Goal: Information Seeking & Learning: Learn about a topic

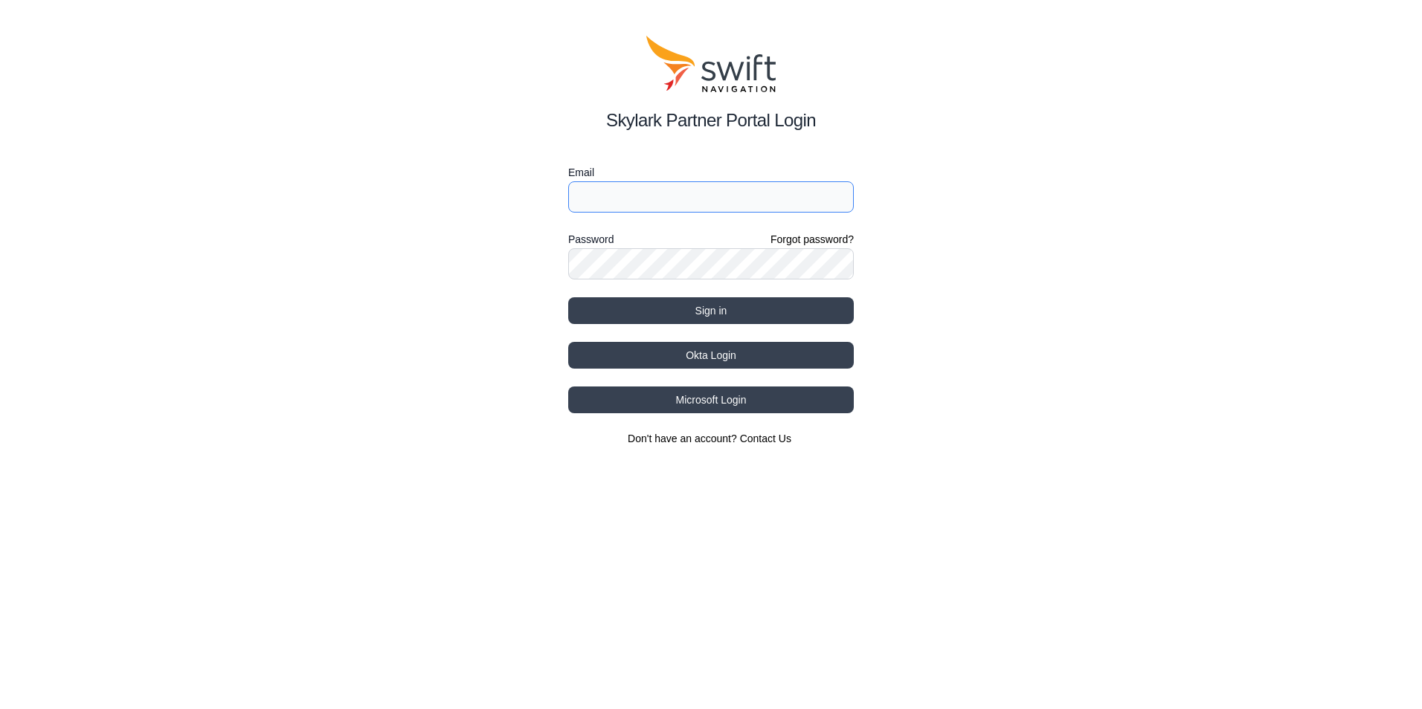
click at [687, 200] on input "Email" at bounding box center [711, 196] width 286 height 31
type input "[EMAIL_ADDRESS][PERSON_NAME][DOMAIN_NAME]"
click at [655, 313] on button "Sign in" at bounding box center [711, 310] width 286 height 27
select select
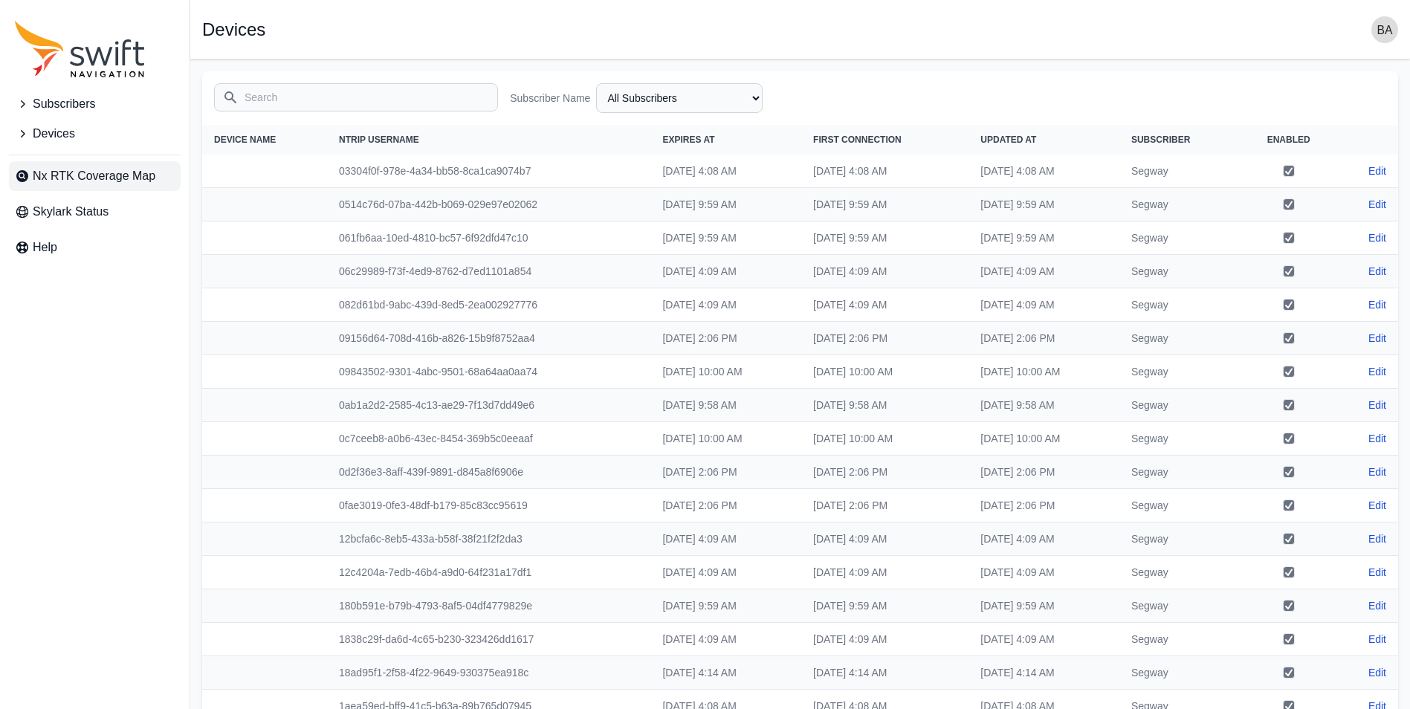
click at [93, 173] on span "Nx RTK Coverage Map" at bounding box center [94, 176] width 123 height 18
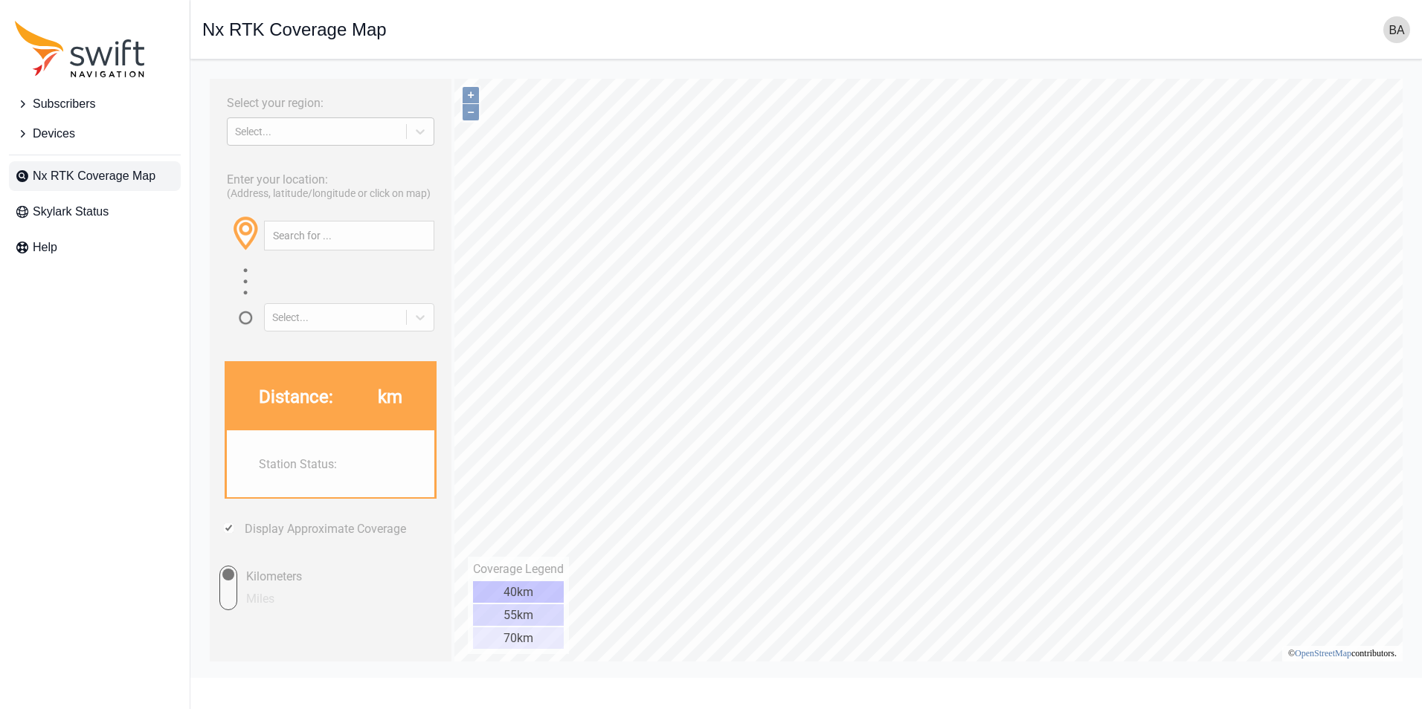
click at [346, 135] on div "Select..." at bounding box center [317, 132] width 164 height 12
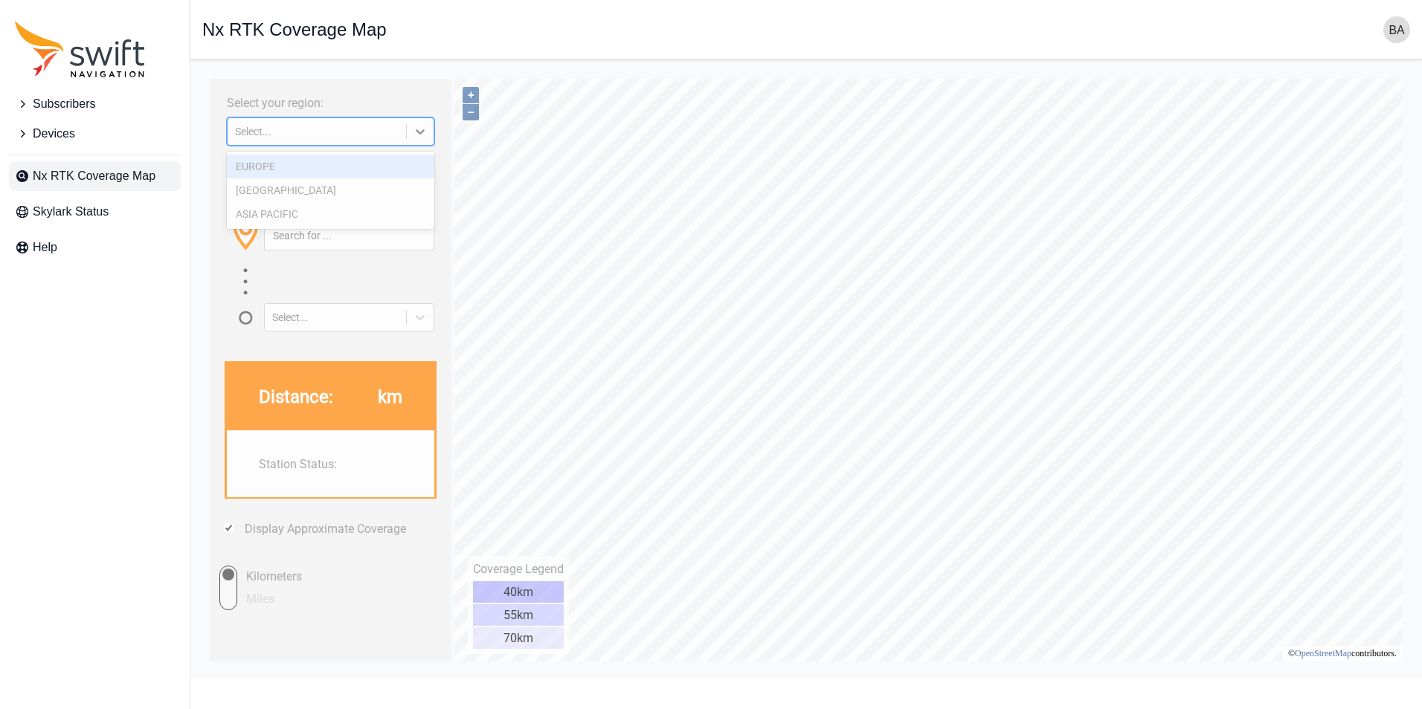
click at [303, 174] on div "EUROPE" at bounding box center [330, 167] width 207 height 24
click at [372, 165] on div "Enter your location: (Address, latitude/longitude or click on map) Select..." at bounding box center [330, 247] width 227 height 169
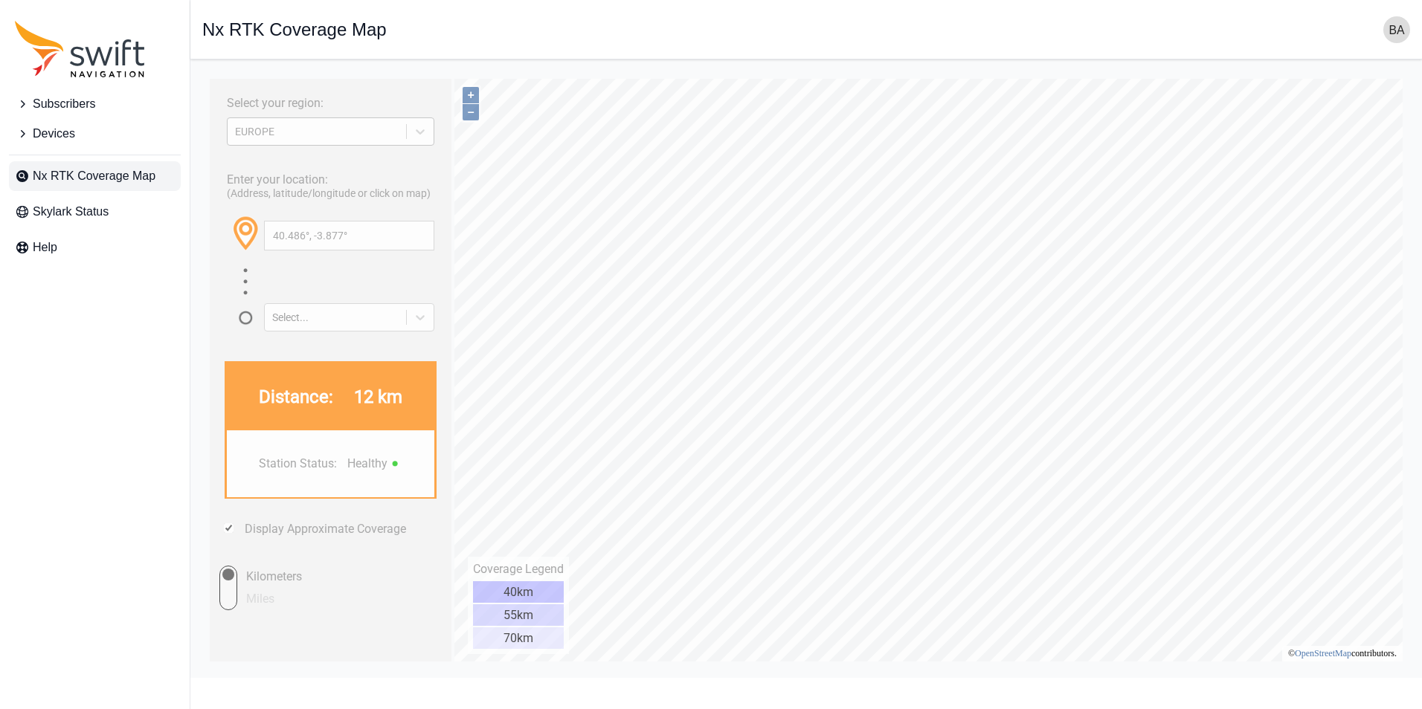
click at [392, 138] on div "EUROPE" at bounding box center [317, 131] width 178 height 15
click at [277, 124] on div "EUROPE" at bounding box center [317, 131] width 178 height 15
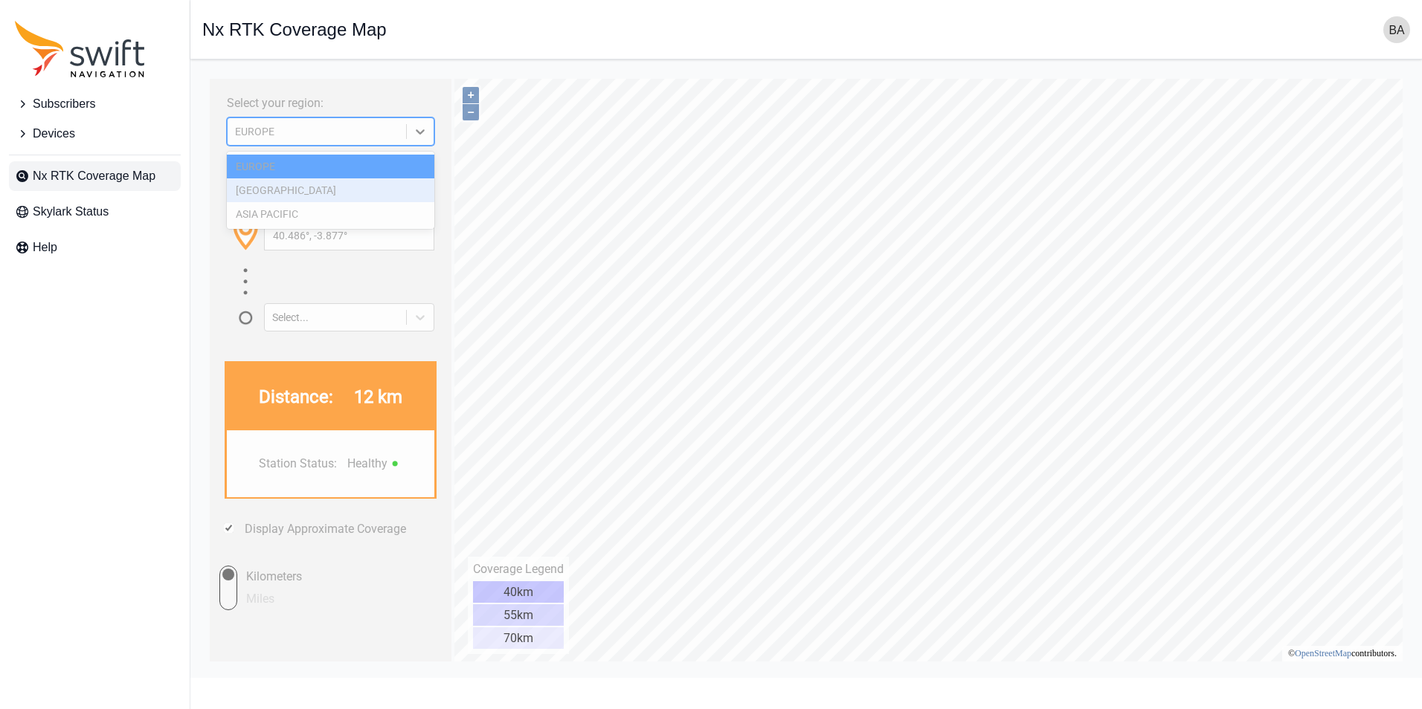
click at [276, 192] on div "[GEOGRAPHIC_DATA]" at bounding box center [330, 190] width 207 height 24
click at [310, 129] on div "[GEOGRAPHIC_DATA]" at bounding box center [317, 132] width 164 height 12
click at [307, 175] on div "EUROPE" at bounding box center [330, 167] width 207 height 24
click at [388, 129] on div "[GEOGRAPHIC_DATA]" at bounding box center [317, 132] width 164 height 12
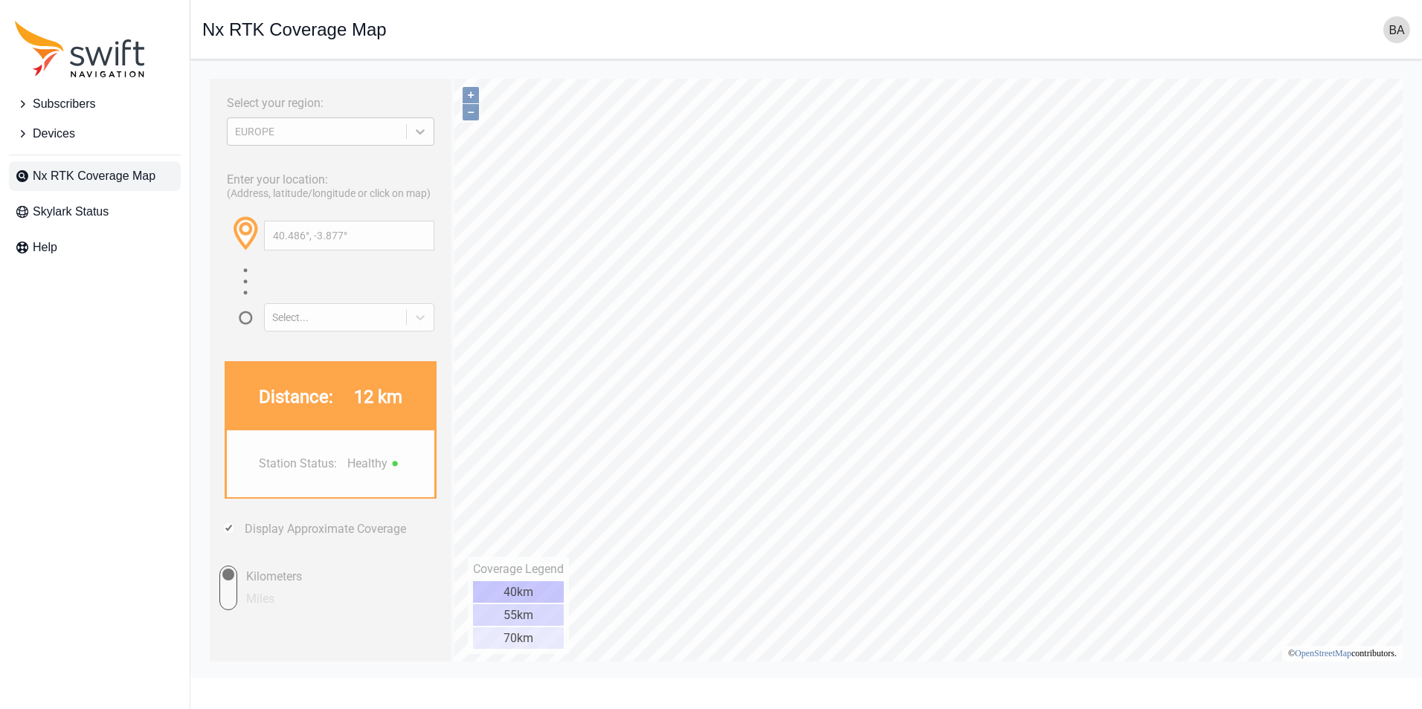
type input "37.993°, 23.781°"
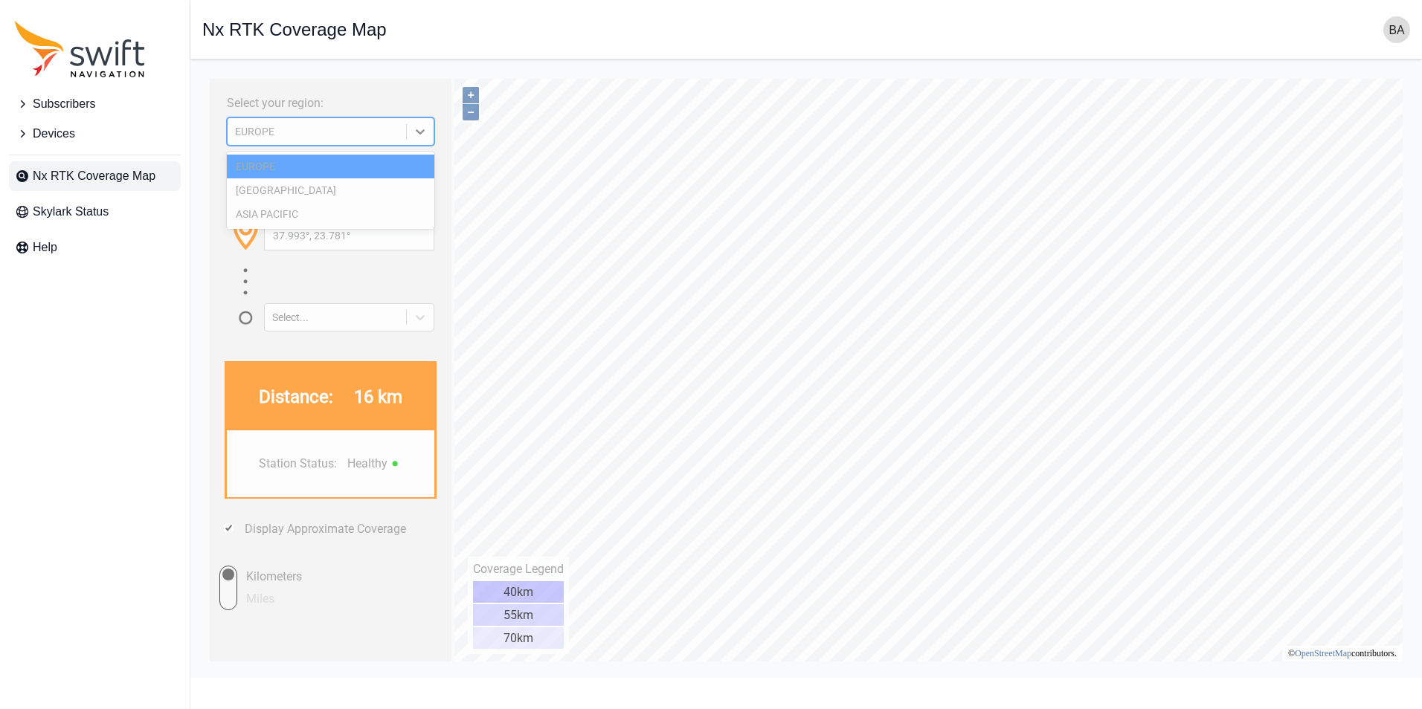
click at [327, 133] on div "EUROPE" at bounding box center [317, 132] width 164 height 12
click at [317, 187] on div "[GEOGRAPHIC_DATA]" at bounding box center [330, 190] width 207 height 24
click at [372, 121] on div "[GEOGRAPHIC_DATA]" at bounding box center [330, 131] width 207 height 28
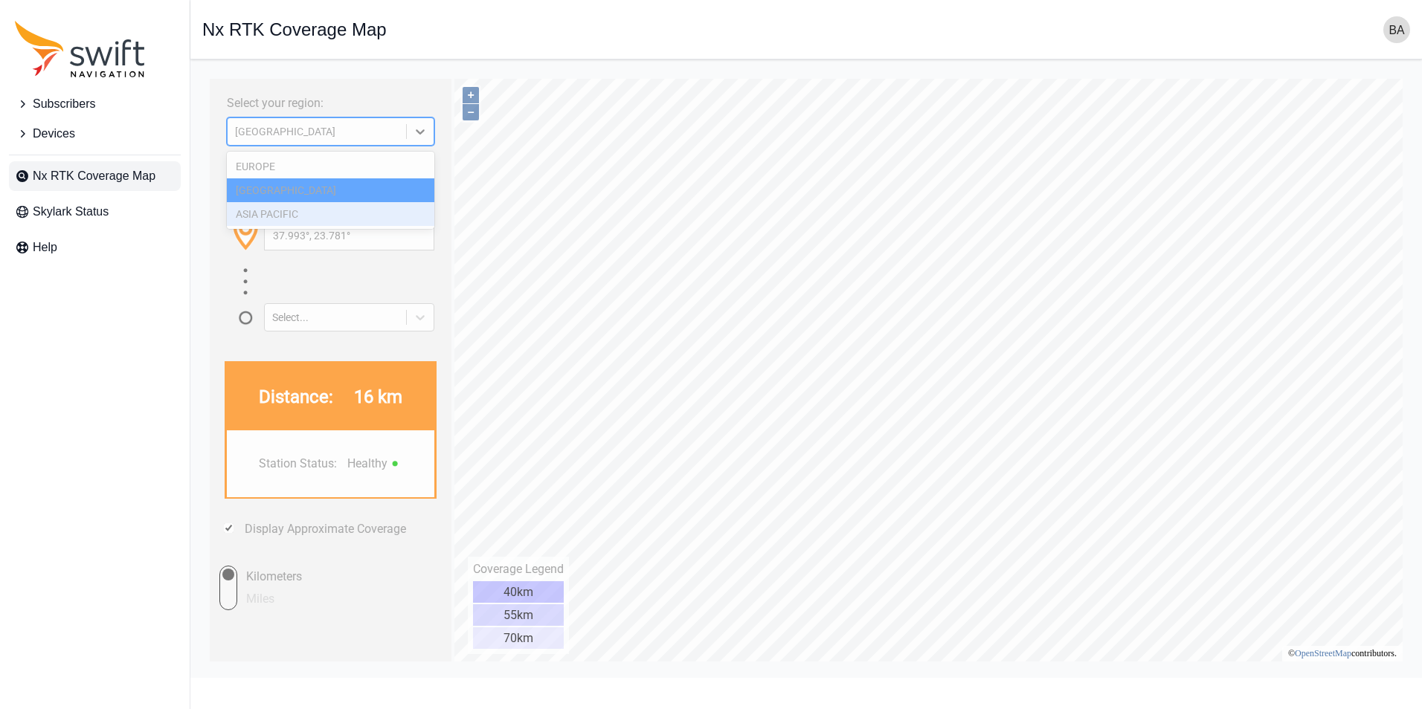
click at [322, 221] on div "ASIA PACIFIC" at bounding box center [330, 214] width 207 height 24
